Goal: Transaction & Acquisition: Purchase product/service

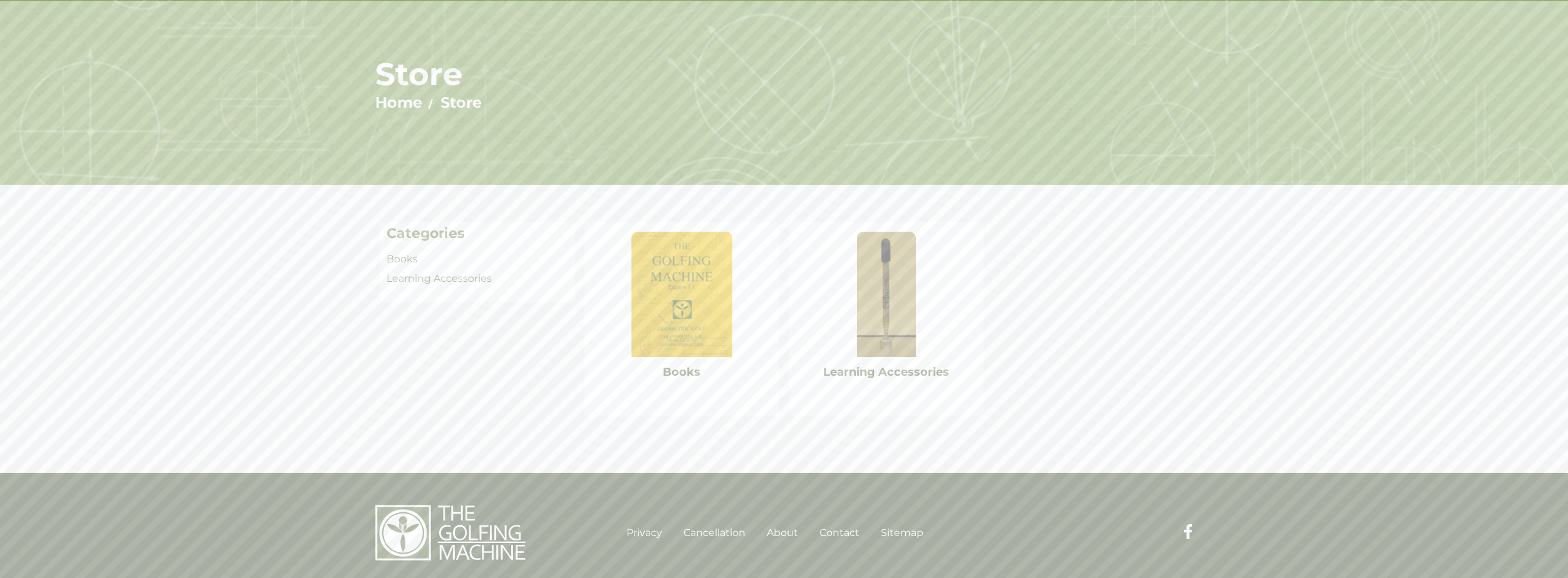
scroll to position [97, 0]
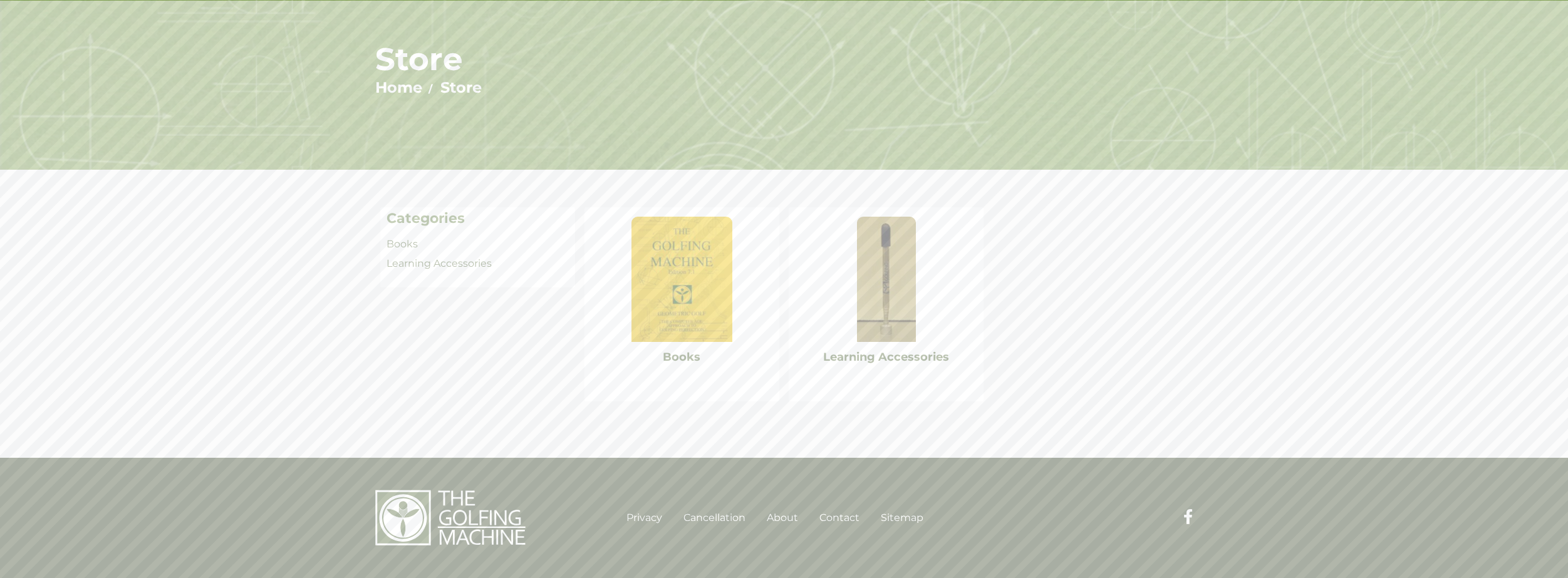
click at [705, 323] on img at bounding box center [681, 279] width 100 height 125
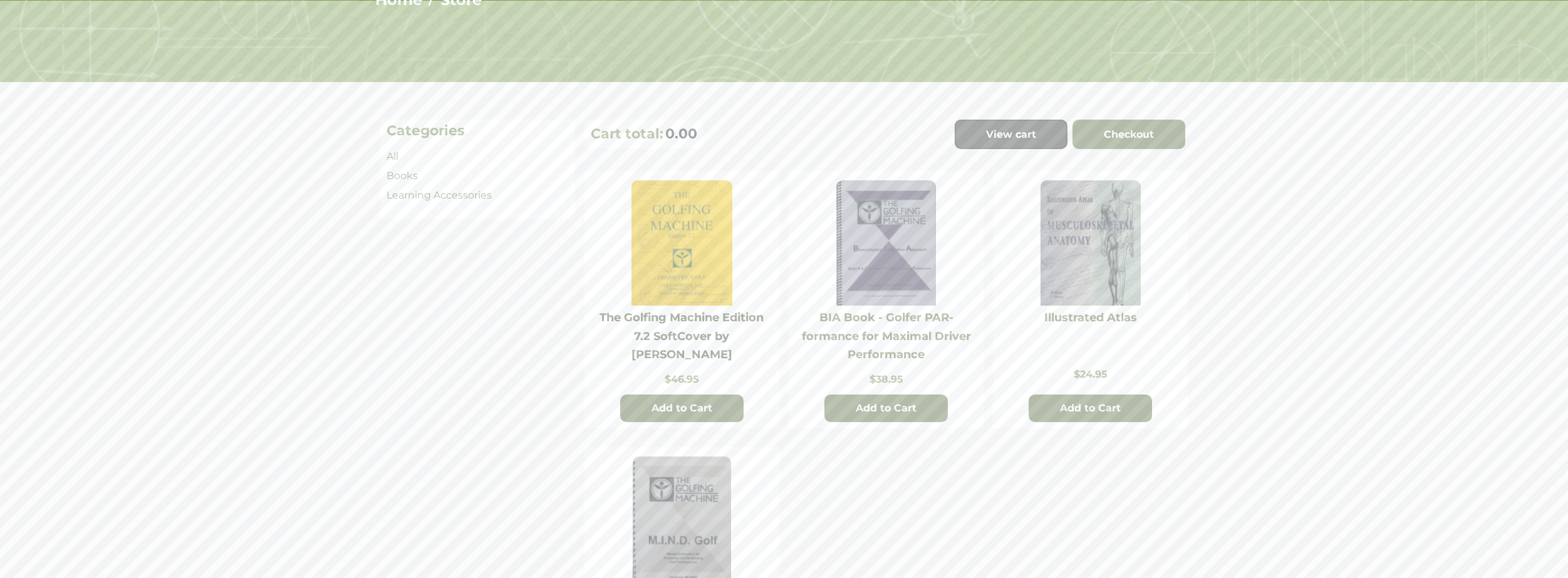
scroll to position [188, 0]
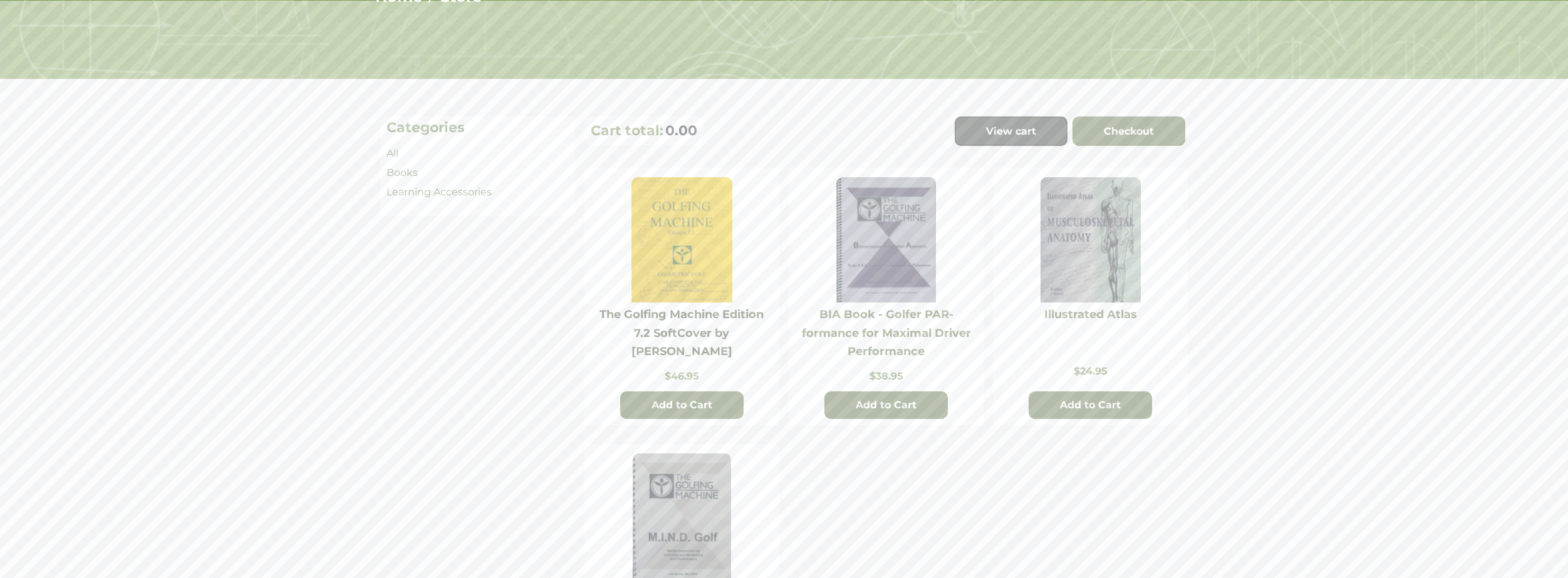
click at [709, 321] on link "The Golfing Machine Edition 7.2 SoftCover by Homer Kelley" at bounding box center [681, 333] width 164 height 51
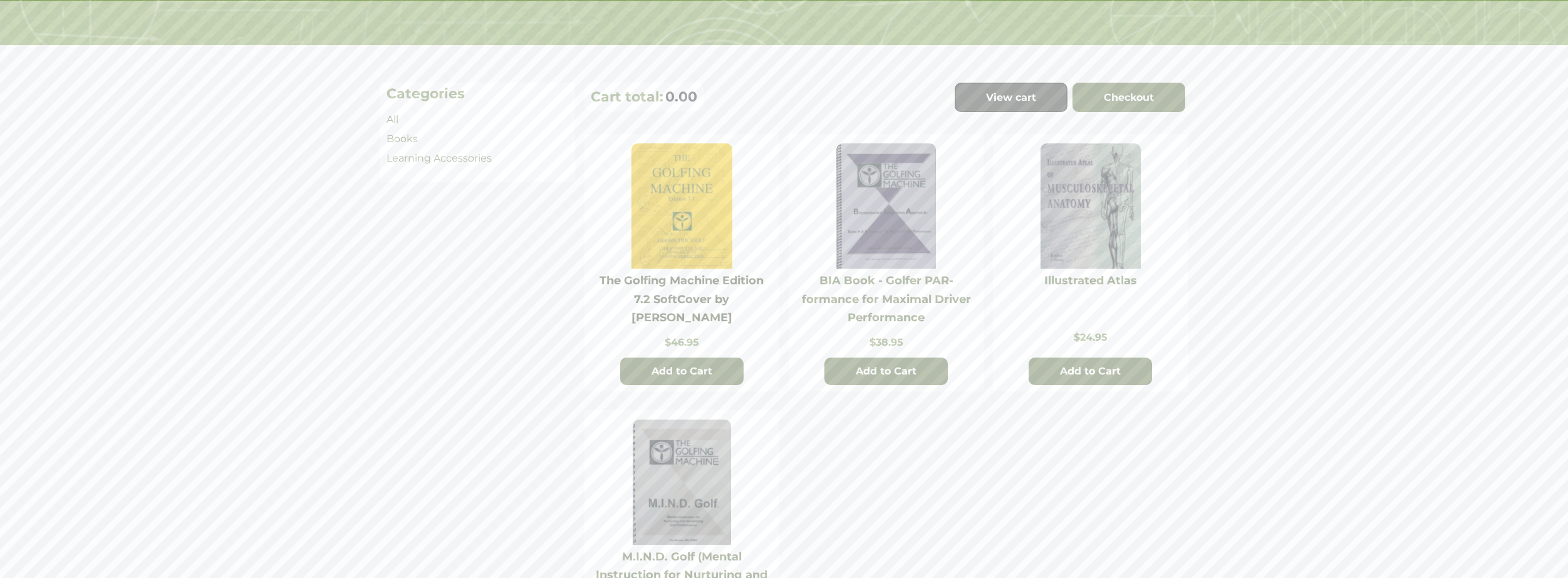
scroll to position [376, 0]
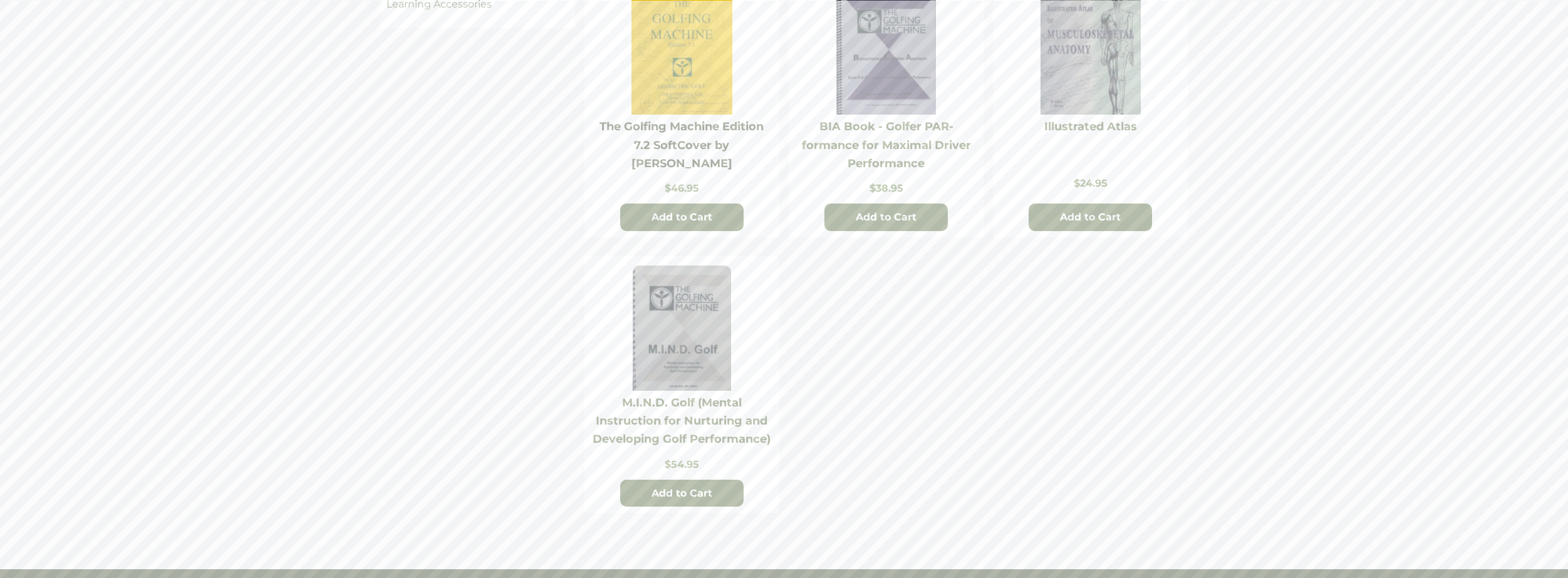
click at [708, 147] on link "The Golfing Machine Edition 7.2 SoftCover by Homer Kelley" at bounding box center [681, 145] width 164 height 51
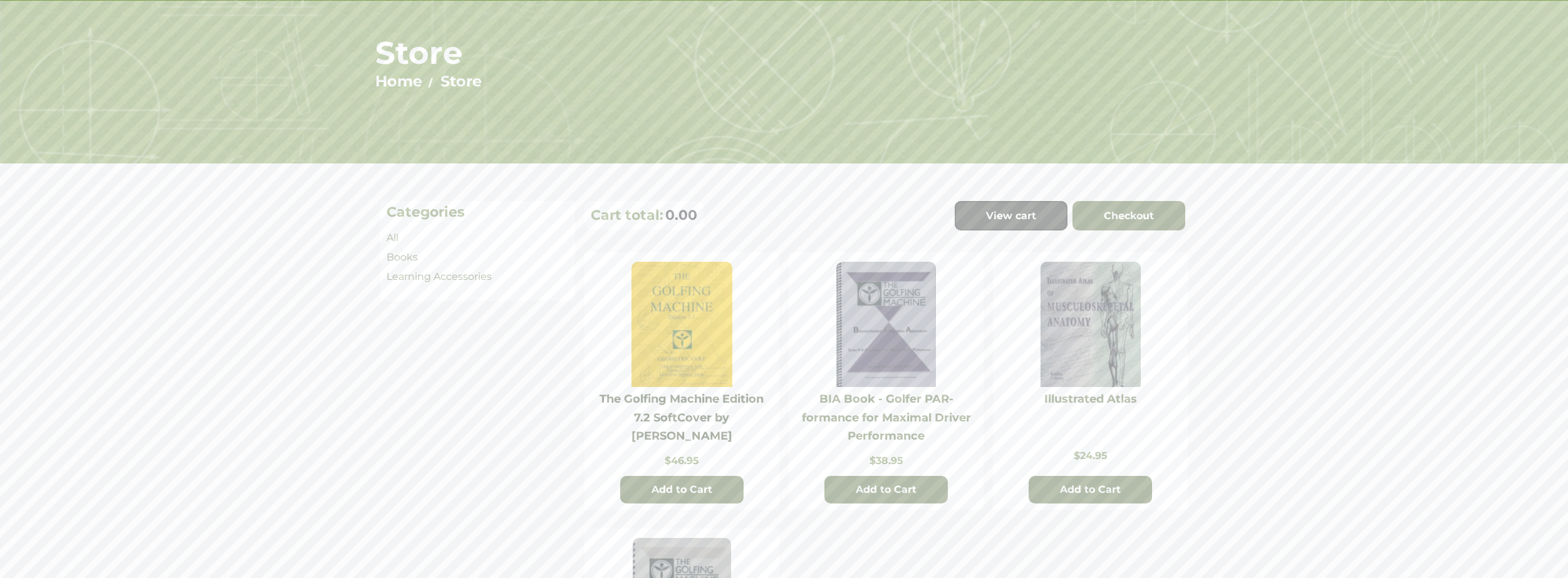
scroll to position [0, 0]
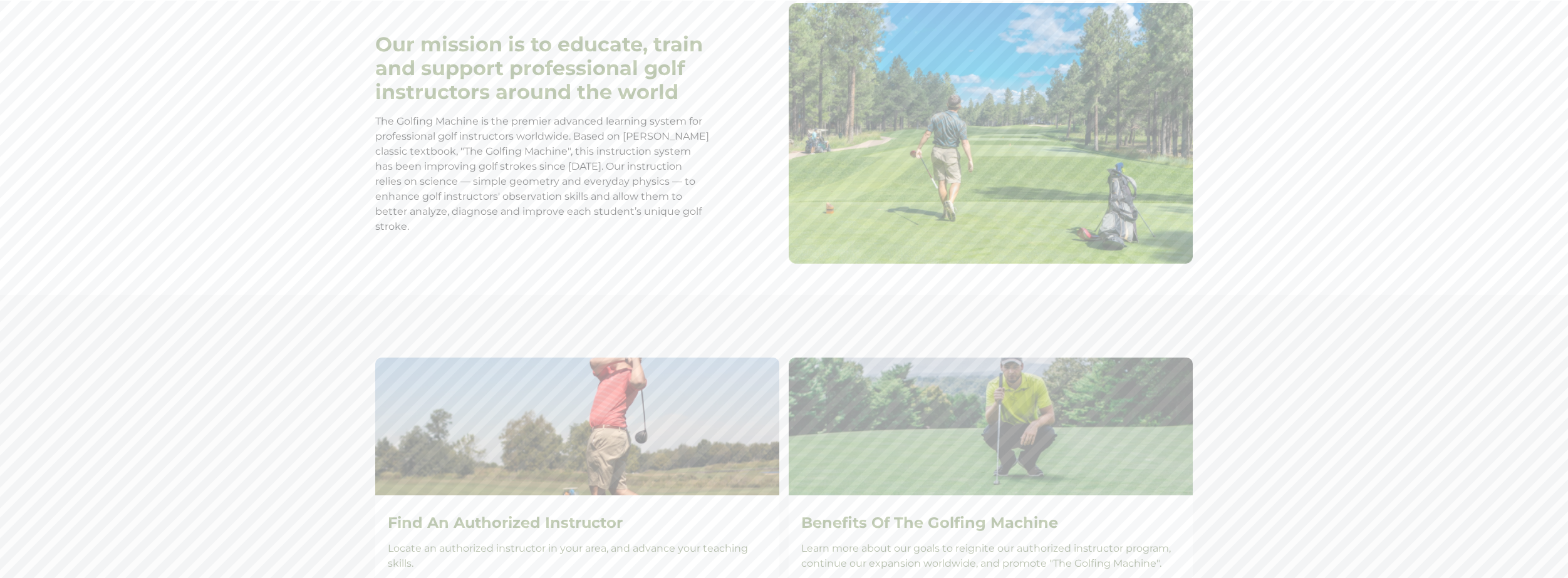
scroll to position [814, 0]
